Goal: Task Accomplishment & Management: Use online tool/utility

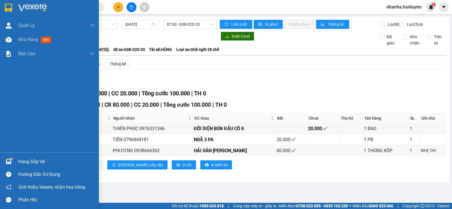
drag, startPoint x: 7, startPoint y: 41, endPoint x: 121, endPoint y: 206, distance: 200.1
click at [6, 41] on img at bounding box center [9, 40] width 6 height 6
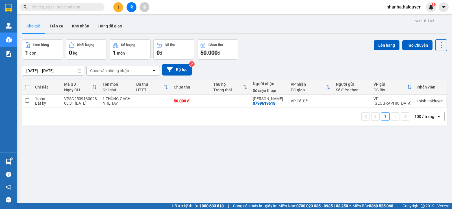
click at [189, 161] on div "ver 1.8.143 Kho gửi Trên xe Kho nhận Hàng đã giao Đơn hàng 1 đơn Khối lượng 0 k…" at bounding box center [235, 121] width 430 height 209
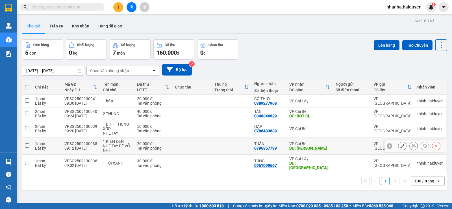
click at [218, 141] on td at bounding box center [232, 145] width 40 height 17
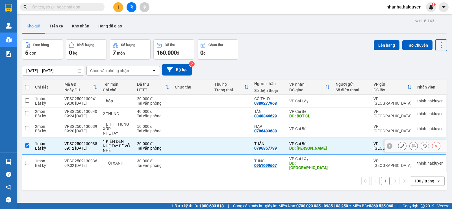
click at [212, 154] on td at bounding box center [232, 145] width 40 height 17
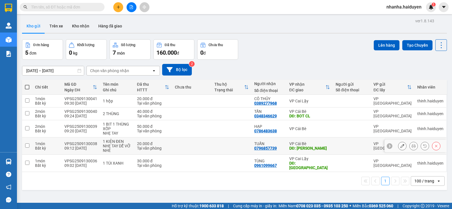
click at [241, 149] on td at bounding box center [232, 145] width 40 height 17
checkbox input "true"
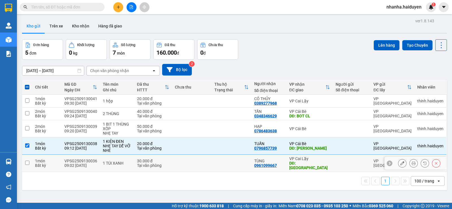
click at [224, 163] on td at bounding box center [232, 163] width 40 height 17
checkbox input "true"
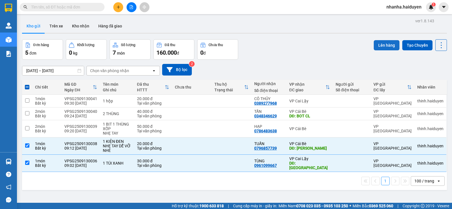
click at [383, 44] on button "Lên hàng" at bounding box center [387, 45] width 26 height 10
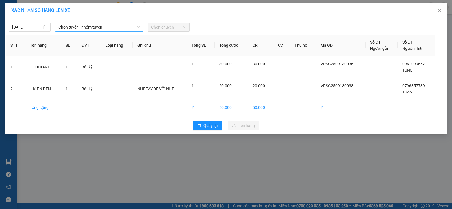
click at [127, 24] on span "Chọn tuyến - nhóm tuyến" at bounding box center [99, 27] width 81 height 8
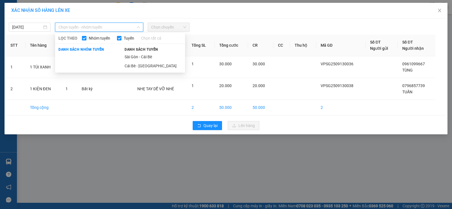
click at [143, 53] on li "Sài Gòn - Cái Bè" at bounding box center [153, 56] width 64 height 9
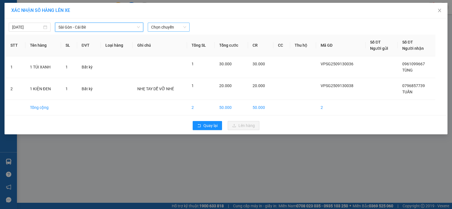
click at [165, 25] on span "Chọn chuyến" at bounding box center [168, 27] width 35 height 8
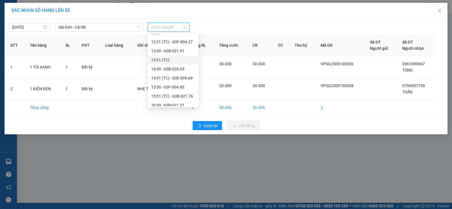
scroll to position [85, 0]
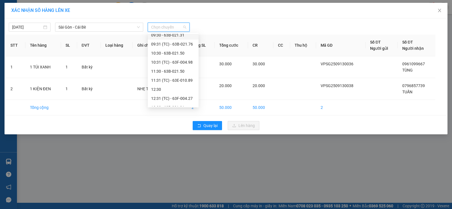
click at [178, 36] on div "09:30 - 63B-021.31" at bounding box center [173, 35] width 44 height 6
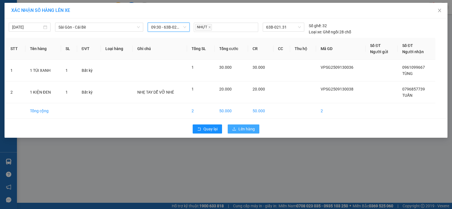
click at [245, 125] on button "Lên hàng" at bounding box center [244, 128] width 32 height 9
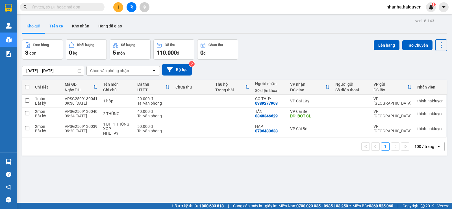
click at [54, 22] on button "Trên xe" at bounding box center [56, 26] width 23 height 14
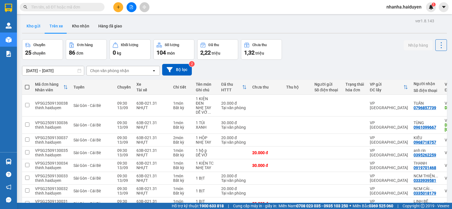
click at [37, 29] on button "Kho gửi" at bounding box center [33, 26] width 23 height 14
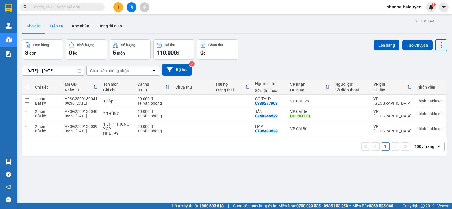
click at [54, 27] on button "Trên xe" at bounding box center [56, 26] width 23 height 14
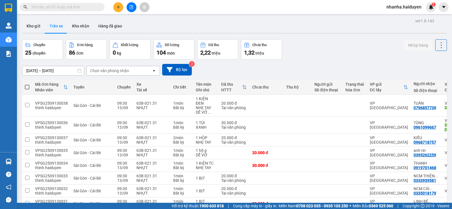
scroll to position [28, 0]
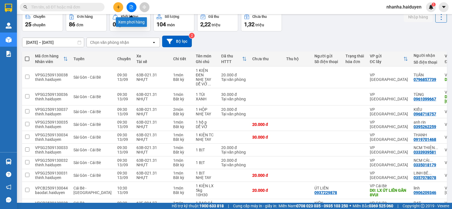
click at [131, 5] on icon "file-add" at bounding box center [131, 7] width 3 height 4
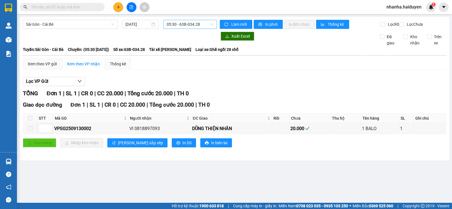
click at [177, 23] on span "05:30 - 63B-034.28" at bounding box center [190, 24] width 47 height 8
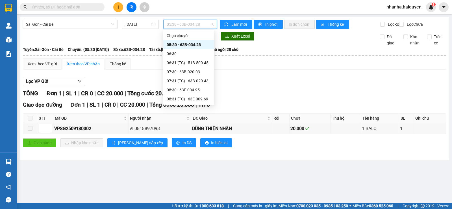
scroll to position [28, 0]
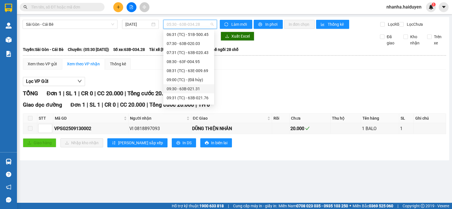
click at [177, 93] on div "09:30 - 63B-021.31" at bounding box center [188, 88] width 51 height 9
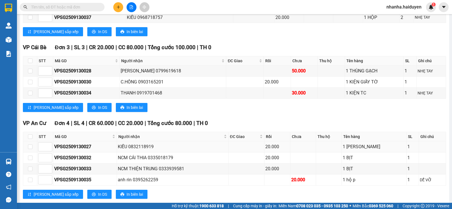
scroll to position [215, 0]
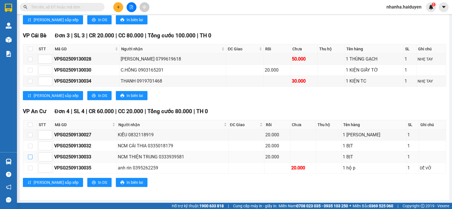
click at [32, 157] on input "checkbox" at bounding box center [30, 157] width 5 height 5
checkbox input "true"
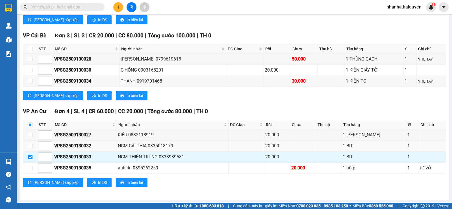
click at [34, 147] on td at bounding box center [30, 145] width 14 height 11
click at [33, 146] on td at bounding box center [30, 145] width 14 height 11
click at [98, 184] on span "In DS" at bounding box center [102, 182] width 9 height 6
click at [127, 182] on span "In biên lai" at bounding box center [135, 182] width 16 height 6
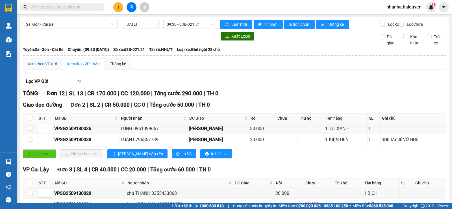
click at [44, 67] on div "Xem theo VP gửi" at bounding box center [42, 64] width 29 height 6
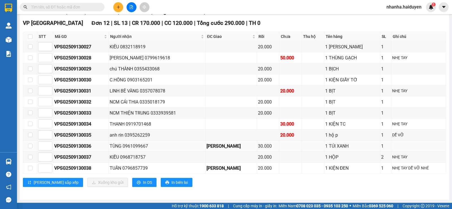
scroll to position [58, 0]
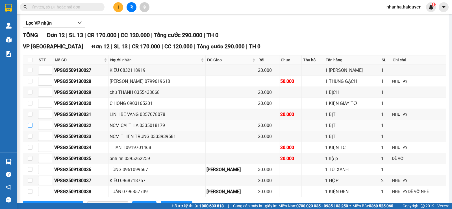
click at [31, 127] on input "checkbox" at bounding box center [30, 125] width 5 height 5
checkbox input "true"
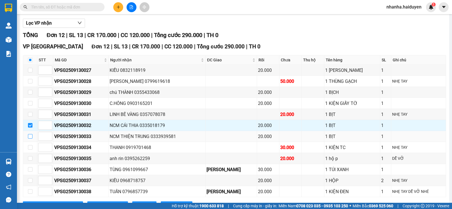
click at [29, 139] on input "checkbox" at bounding box center [30, 136] width 5 height 5
checkbox input "true"
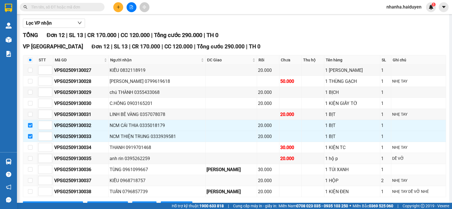
scroll to position [87, 0]
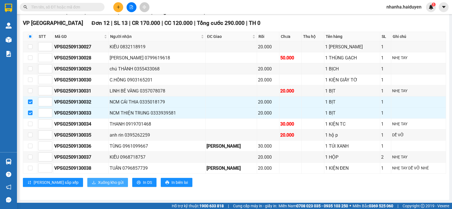
click at [98, 183] on span "Xuống kho gửi" at bounding box center [110, 182] width 25 height 6
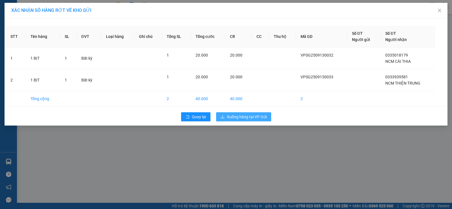
click at [251, 119] on span "Xuống hàng tại VP Gửi" at bounding box center [247, 117] width 40 height 6
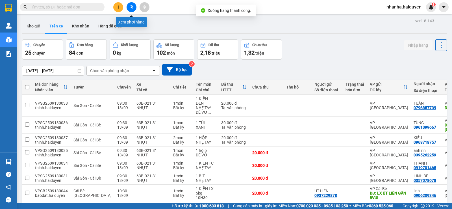
click at [132, 6] on icon "file-add" at bounding box center [131, 7] width 3 height 4
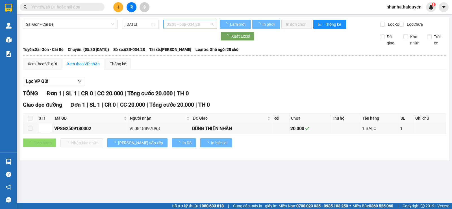
click at [176, 23] on span "05:30 - 63B-034.28" at bounding box center [190, 24] width 47 height 8
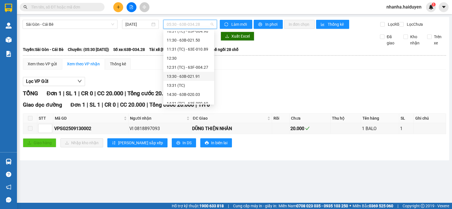
scroll to position [85, 0]
drag, startPoint x: 234, startPoint y: 178, endPoint x: 175, endPoint y: 124, distance: 80.0
click at [233, 178] on main "Sài Gòn - Cái Bè 13/09/2025 05:30 - 63B-034.28 Làm mới In phơi In đơn chọn Thốn…" at bounding box center [226, 101] width 452 height 203
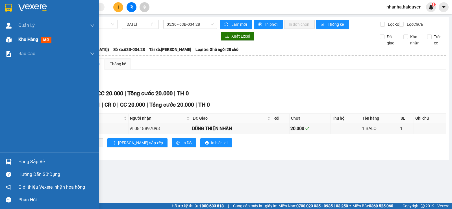
click at [9, 38] on img at bounding box center [9, 40] width 6 height 6
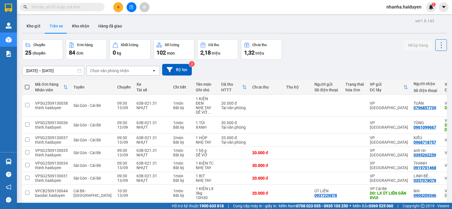
click at [21, 22] on div "ver 1.8.143 Kho gửi Trên xe Kho nhận Hàng đã giao Chuyến 25 chuyến Đơn hàng 84 …" at bounding box center [235, 141] width 430 height 248
click at [30, 26] on button "Kho gửi" at bounding box center [33, 26] width 23 height 14
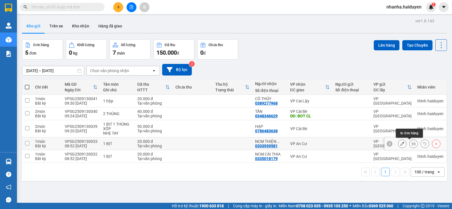
click at [412, 142] on icon at bounding box center [414, 144] width 4 height 4
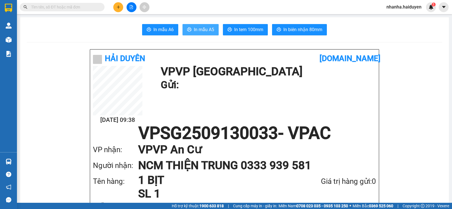
click at [204, 27] on span "In mẫu A5" at bounding box center [204, 29] width 20 height 7
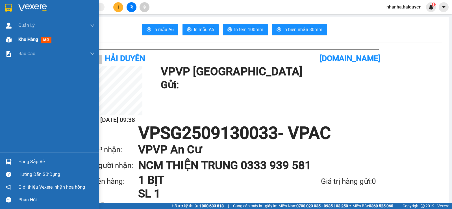
click at [6, 42] on img at bounding box center [9, 40] width 6 height 6
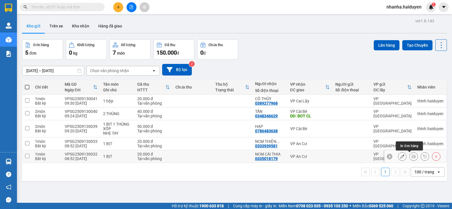
click at [412, 155] on icon at bounding box center [414, 156] width 4 height 4
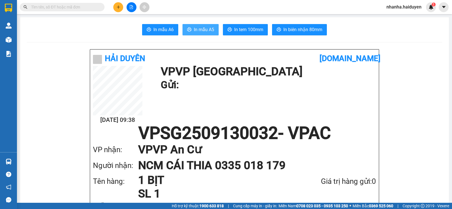
click at [202, 32] on span "In mẫu A5" at bounding box center [204, 29] width 20 height 7
drag, startPoint x: 401, startPoint y: 40, endPoint x: 397, endPoint y: 40, distance: 4.6
click at [131, 6] on icon "file-add" at bounding box center [131, 7] width 4 height 4
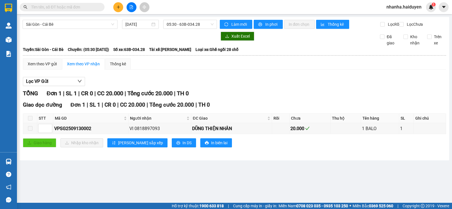
click at [170, 29] on div "Sài Gòn - Cái Bè 13/09/2025 05:30 - 63B-034.28" at bounding box center [120, 24] width 194 height 9
click at [173, 24] on span "05:30 - 63B-034.28" at bounding box center [190, 24] width 47 height 8
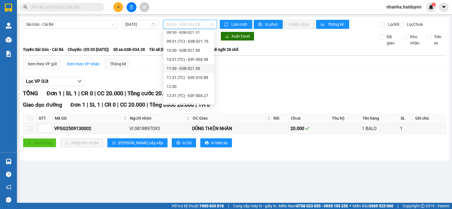
scroll to position [57, 0]
click at [179, 60] on div "09:30 - 63B-021.31" at bounding box center [189, 60] width 44 height 6
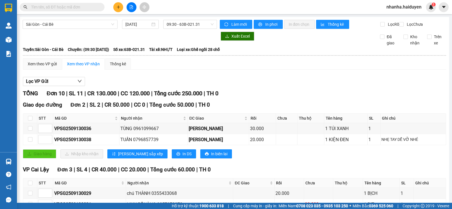
click at [164, 151] on div "Giao dọc đường Đơn 2 | SL 2 | CR 50.000 | CC 0 | Tổng cước 50.000 | TH 0 STT Mã…" at bounding box center [234, 132] width 423 height 62
click at [172, 155] on button "In DS" at bounding box center [184, 153] width 24 height 9
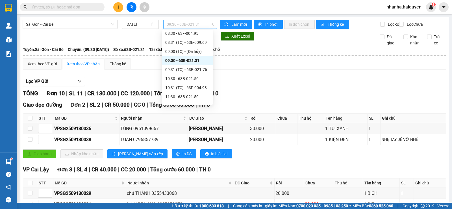
click at [200, 25] on span "09:30 - 63B-021.31" at bounding box center [190, 24] width 47 height 8
click at [192, 80] on div "10:30 - 63B-021.50" at bounding box center [187, 78] width 44 height 6
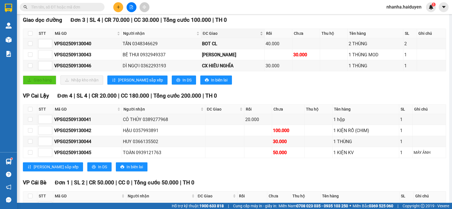
scroll to position [28, 0]
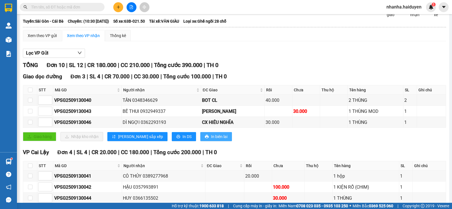
click at [211, 140] on span "In biên lai" at bounding box center [219, 136] width 16 height 6
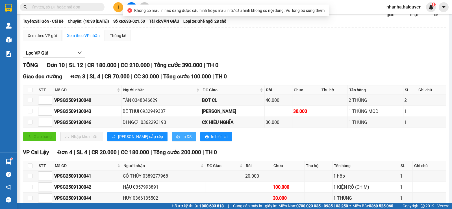
click at [183, 140] on span "In DS" at bounding box center [187, 136] width 9 height 6
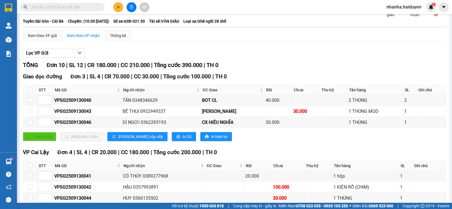
scroll to position [0, 0]
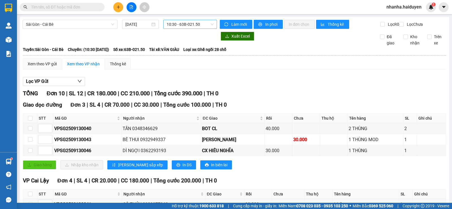
click at [172, 24] on span "10:30 - 63B-021.50" at bounding box center [190, 24] width 47 height 8
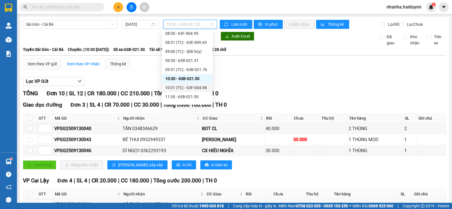
click at [181, 88] on div "10:31 (TC) - 63F-004.98" at bounding box center [187, 88] width 44 height 6
